Goal: Task Accomplishment & Management: Manage account settings

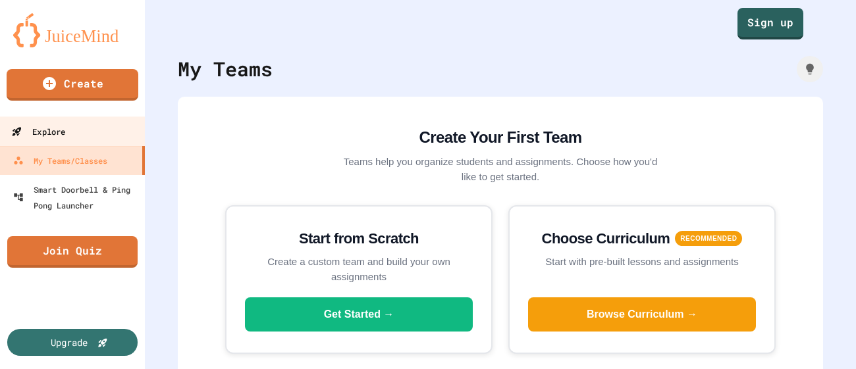
click at [69, 144] on link "Explore" at bounding box center [72, 132] width 149 height 30
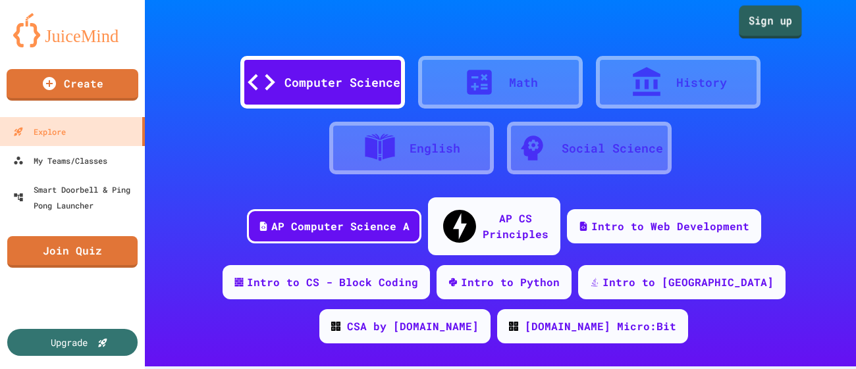
click at [752, 37] on link "Sign up" at bounding box center [770, 21] width 63 height 33
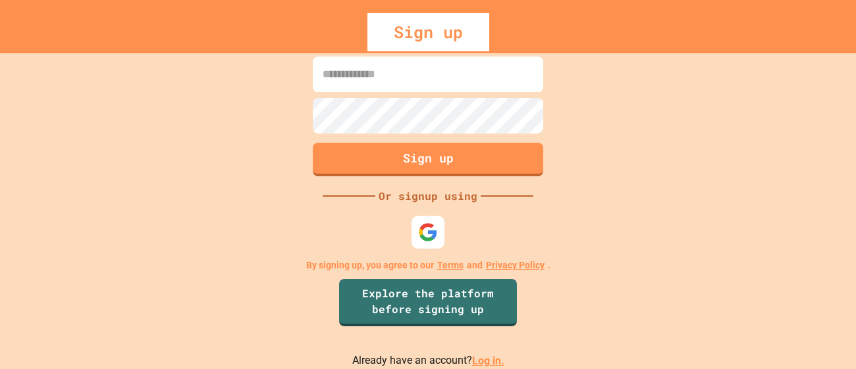
click at [477, 364] on link "Log in." at bounding box center [488, 361] width 32 height 13
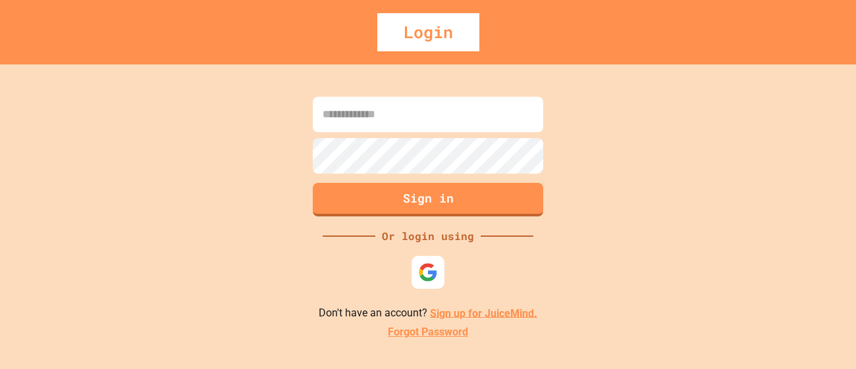
click at [381, 111] on input at bounding box center [428, 115] width 230 height 36
type input "**********"
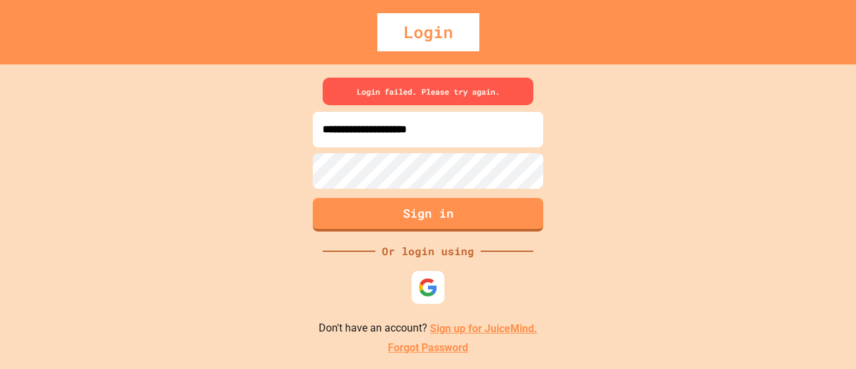
click at [460, 350] on link "Forgot Password" at bounding box center [428, 348] width 80 height 16
